Goal: Information Seeking & Learning: Learn about a topic

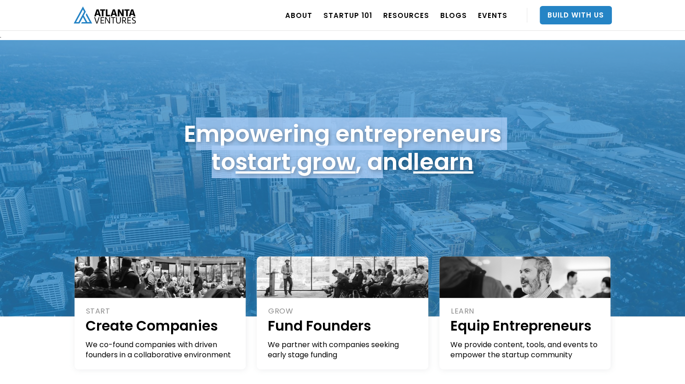
drag, startPoint x: 205, startPoint y: 127, endPoint x: 392, endPoint y: 180, distance: 194.3
click at [392, 180] on div "Empowering entrepreneurs to start , grow , and learn" at bounding box center [342, 178] width 685 height 276
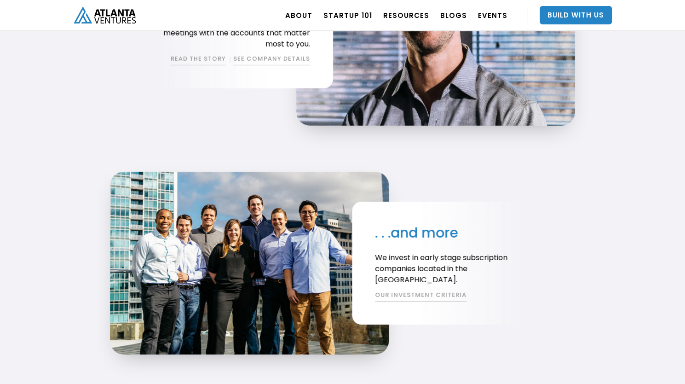
scroll to position [1794, 0]
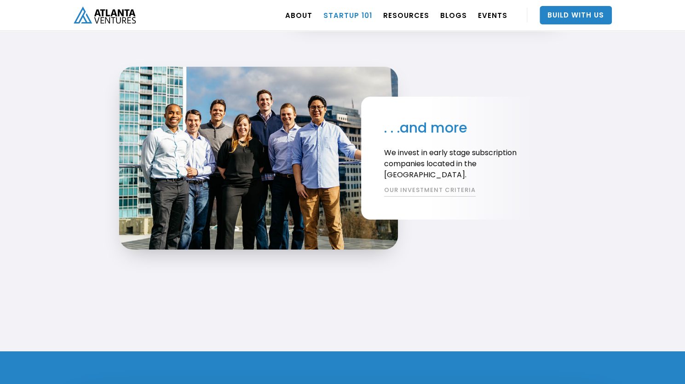
click at [355, 14] on link "Startup 101" at bounding box center [347, 15] width 49 height 26
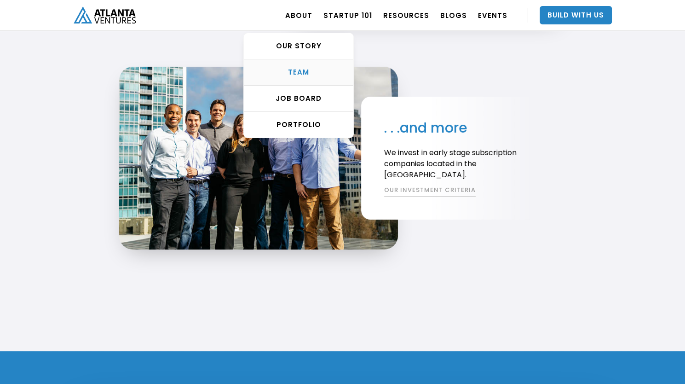
click at [300, 74] on div "TEAM" at bounding box center [299, 72] width 110 height 9
click at [311, 65] on link "TEAM" at bounding box center [299, 72] width 110 height 26
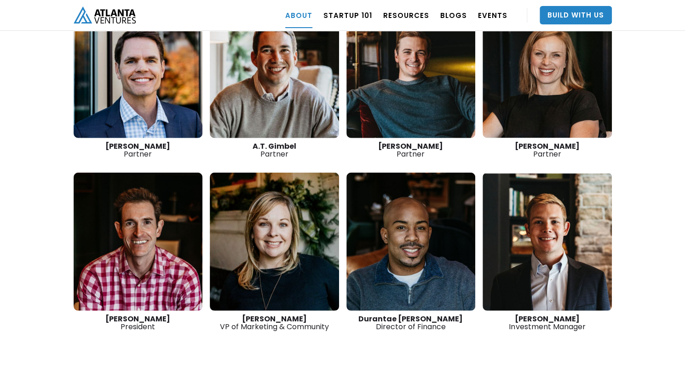
scroll to position [1345, 0]
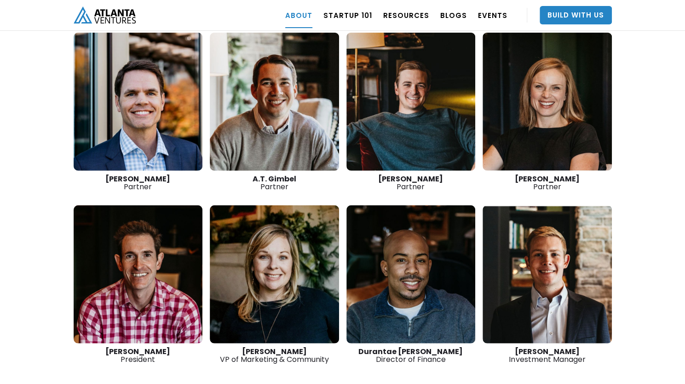
click at [526, 249] on link at bounding box center [547, 274] width 129 height 138
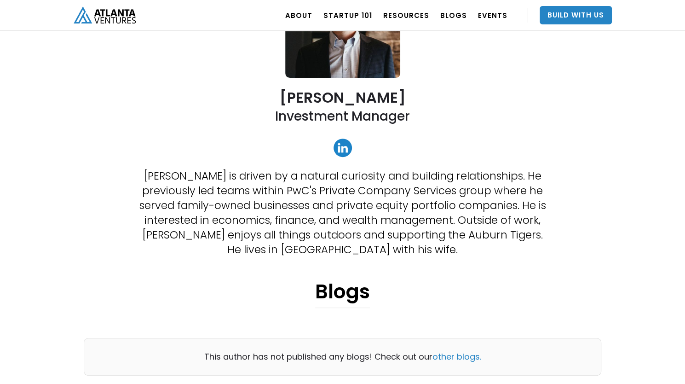
scroll to position [138, 0]
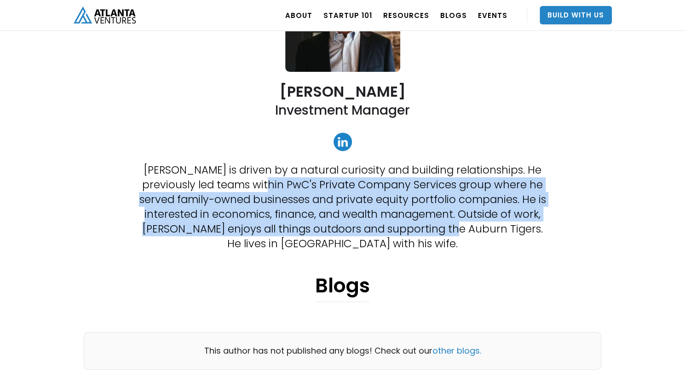
drag, startPoint x: 251, startPoint y: 185, endPoint x: 470, endPoint y: 228, distance: 223.1
click at [470, 228] on p "Patrick is driven by a natural curiosity and building relationships. He previou…" at bounding box center [342, 206] width 414 height 88
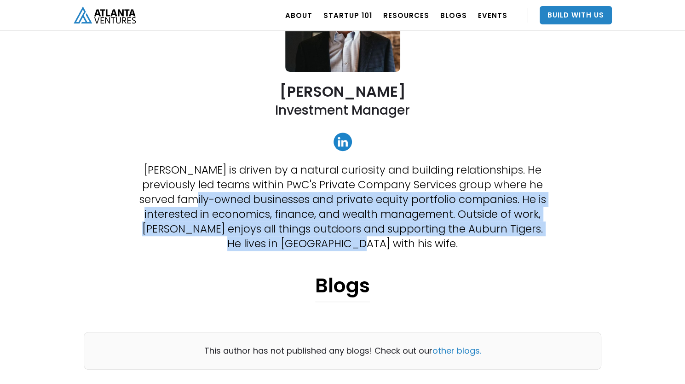
drag, startPoint x: 430, startPoint y: 247, endPoint x: 209, endPoint y: 194, distance: 226.6
click at [209, 194] on p "Patrick is driven by a natural curiosity and building relationships. He previou…" at bounding box center [342, 206] width 414 height 88
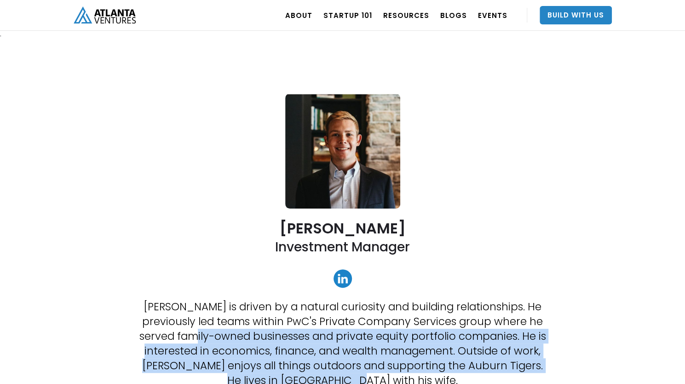
scroll to position [0, 0]
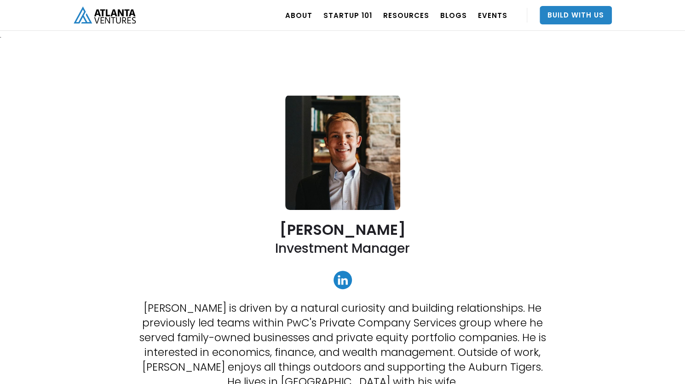
drag, startPoint x: 179, startPoint y: 23, endPoint x: 165, endPoint y: 24, distance: 14.8
click at [176, 23] on div "ABOUT OUR STORY TEAM Job Board PORTFOLIO Startup 101 RESOURCES TOOLS STORIES NE…" at bounding box center [343, 15] width 538 height 31
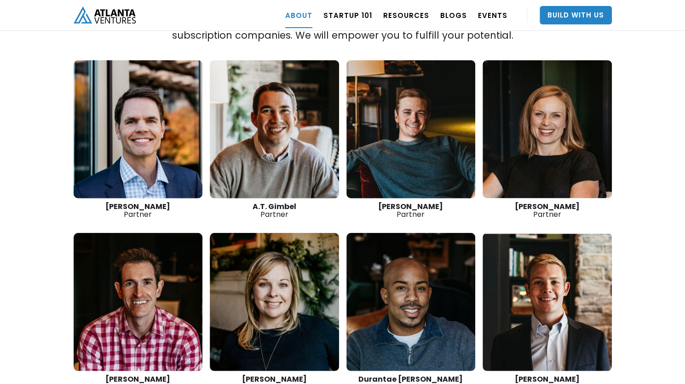
scroll to position [1299, 0]
